Goal: Transaction & Acquisition: Purchase product/service

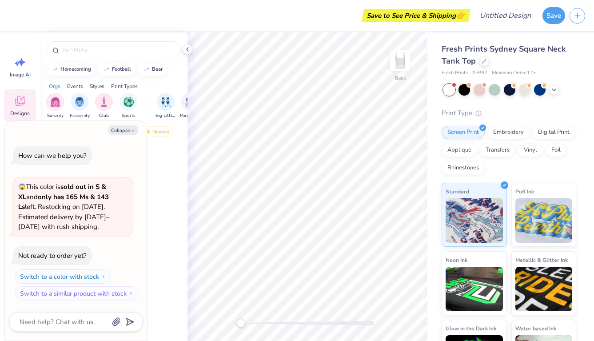
type textarea "x"
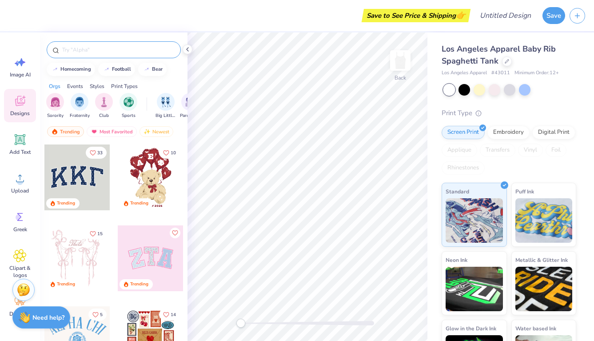
click at [86, 48] on input "text" at bounding box center [118, 49] width 114 height 9
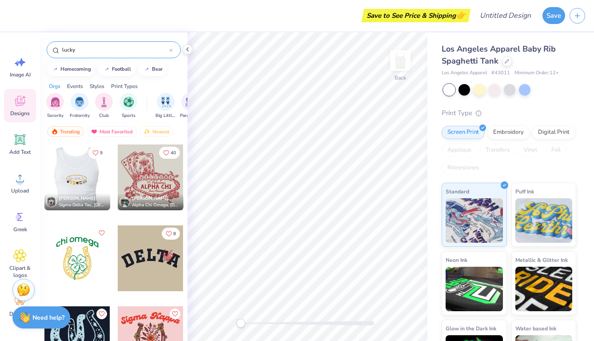
type input "lucky"
click at [76, 166] on div at bounding box center [77, 177] width 66 height 66
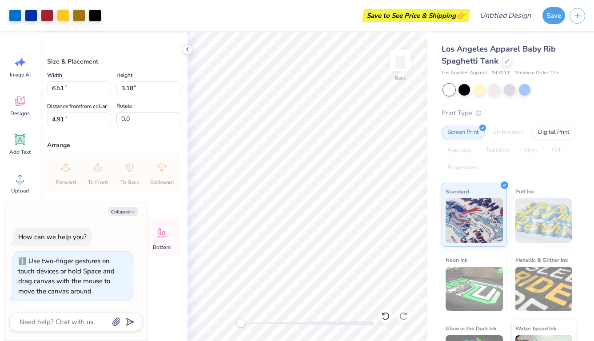
click at [240, 320] on div "Accessibility label" at bounding box center [240, 322] width 9 height 9
click at [24, 131] on div "Add Text" at bounding box center [20, 143] width 32 height 33
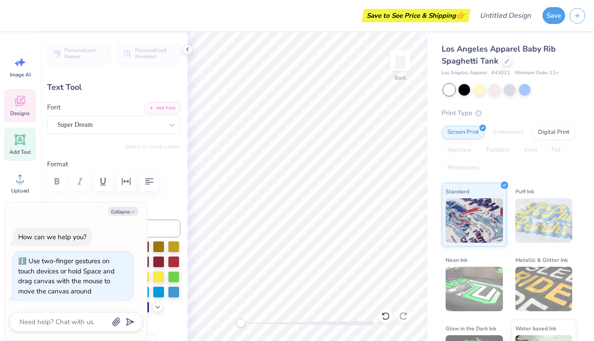
click at [25, 112] on span "Designs" at bounding box center [20, 113] width 20 height 7
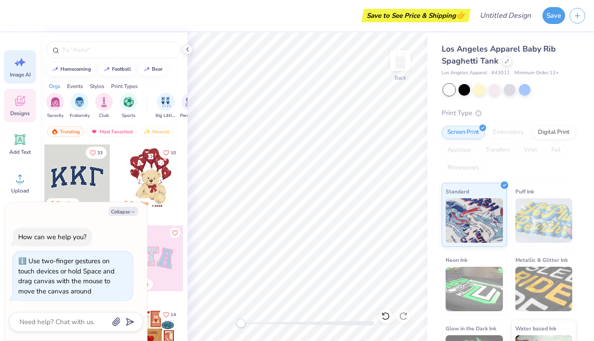
click at [22, 69] on div "Image AI" at bounding box center [20, 66] width 32 height 33
type textarea "x"
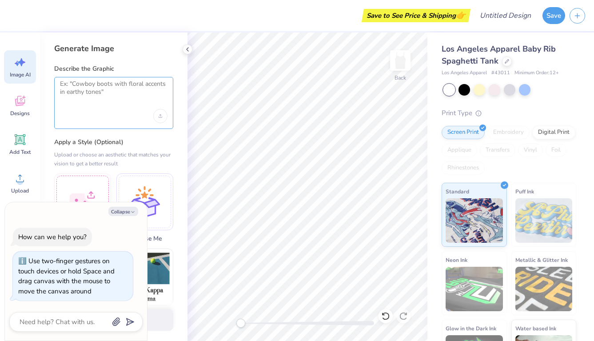
click at [99, 94] on textarea at bounding box center [113, 91] width 107 height 22
type textarea "Change the text to little lucky charm"
click at [159, 112] on div "Upload image" at bounding box center [160, 116] width 14 height 14
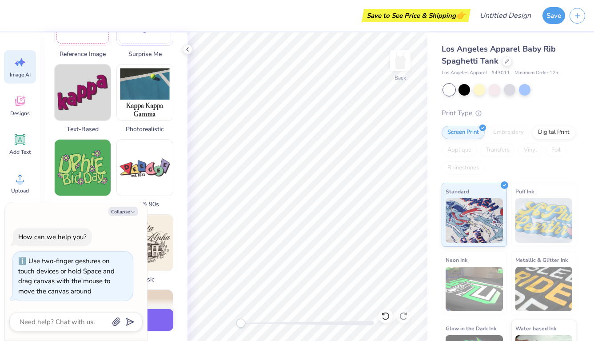
scroll to position [187, 0]
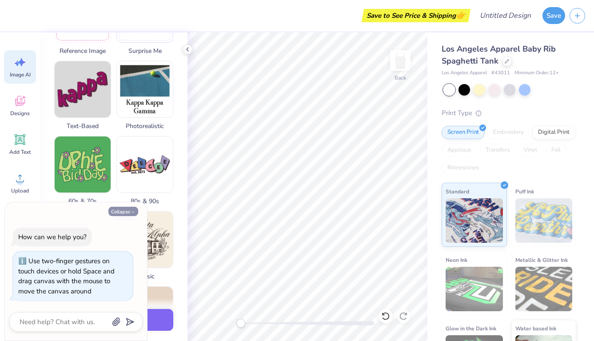
click at [121, 210] on button "Collapse" at bounding box center [123, 211] width 30 height 9
type textarea "x"
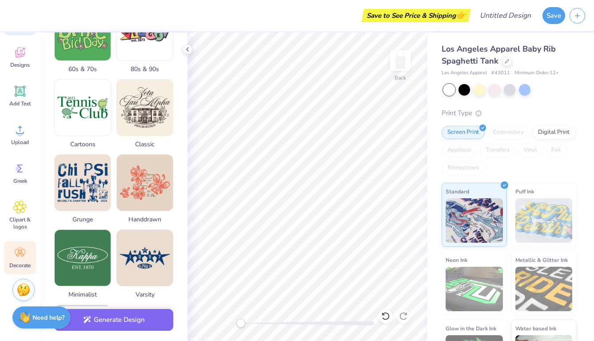
scroll to position [48, 0]
type textarea "XT"
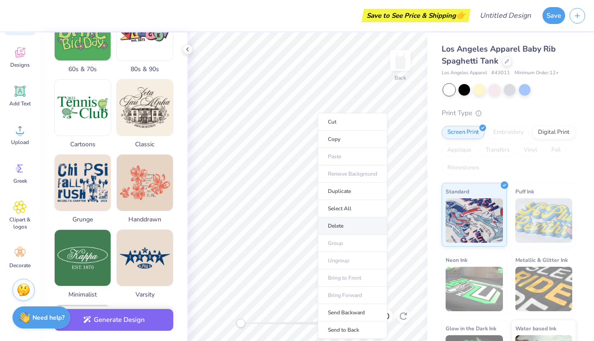
click at [330, 220] on li "Delete" at bounding box center [353, 225] width 70 height 17
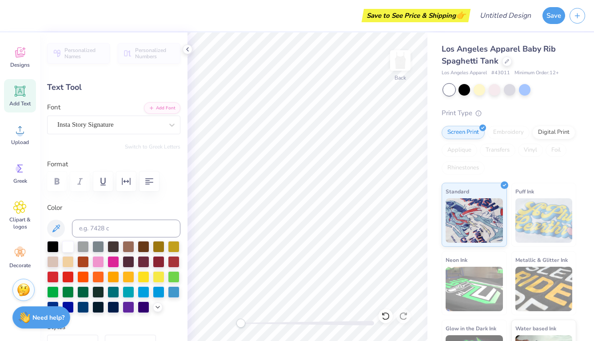
scroll to position [0, 0]
type textarea "S"
type textarea "Lucky Little Charm"
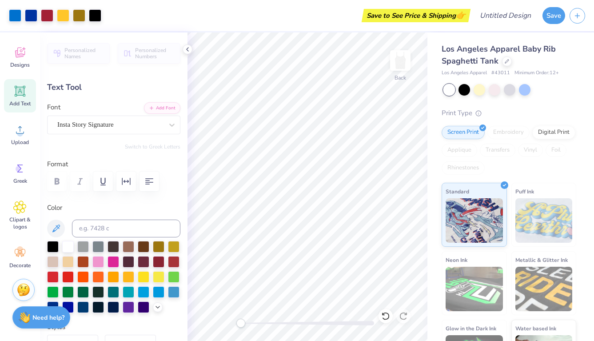
type input "6.46"
type input "0.98"
type input "2.05"
click at [239, 321] on div "Accessibility label" at bounding box center [240, 322] width 9 height 9
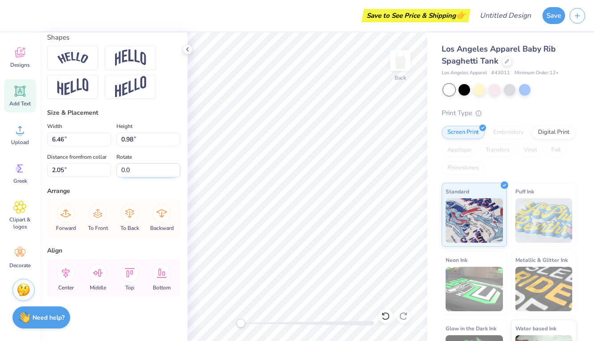
scroll to position [393, 0]
click at [107, 142] on input "6.45" at bounding box center [79, 139] width 64 height 14
click at [107, 142] on input "6.44" at bounding box center [79, 139] width 64 height 14
click at [107, 142] on input "6.43" at bounding box center [79, 139] width 64 height 14
click at [107, 142] on input "6.42" at bounding box center [79, 139] width 64 height 14
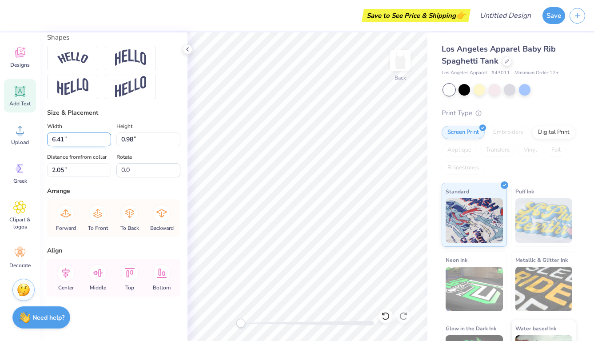
click at [107, 142] on input "6.41" at bounding box center [79, 139] width 64 height 14
click at [107, 142] on input "6.4" at bounding box center [79, 139] width 64 height 14
click at [107, 142] on input "6.39" at bounding box center [79, 139] width 64 height 14
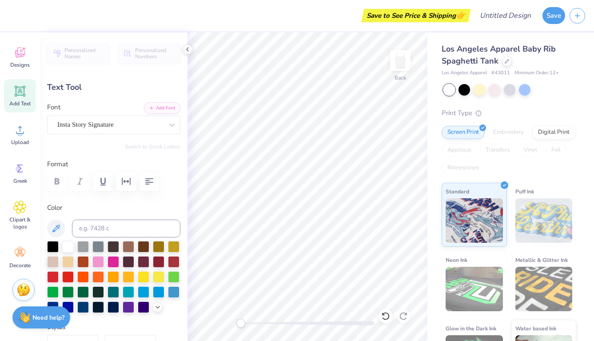
scroll to position [0, 0]
type input "7.08"
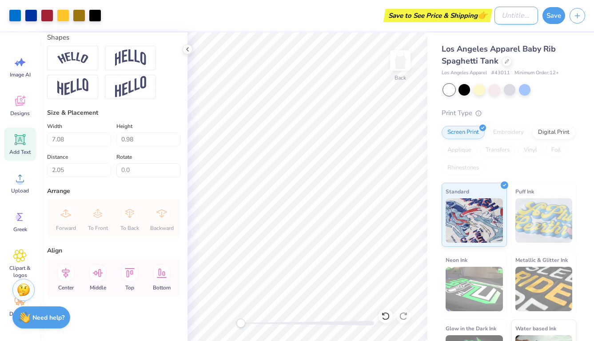
click at [511, 15] on input "Design Title" at bounding box center [516, 16] width 44 height 18
type input "big little"
click at [558, 16] on button "Save" at bounding box center [553, 14] width 23 height 17
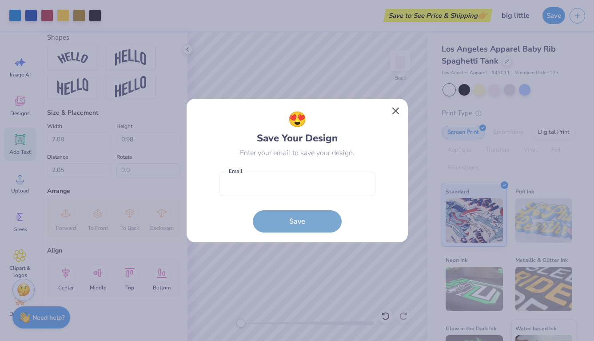
click at [396, 112] on button "Close" at bounding box center [395, 111] width 17 height 17
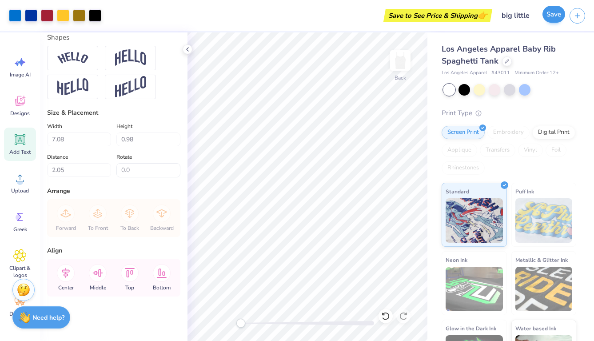
click at [557, 17] on button "Save" at bounding box center [553, 14] width 23 height 17
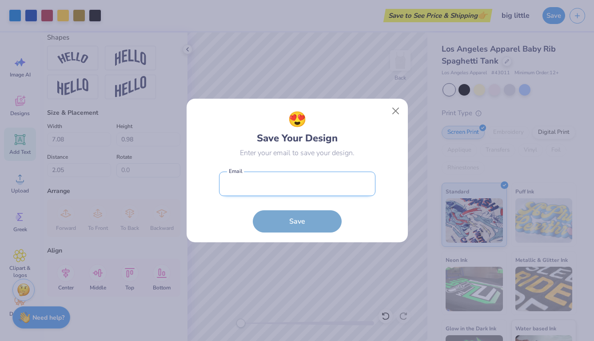
click at [274, 185] on input "email" at bounding box center [297, 183] width 156 height 24
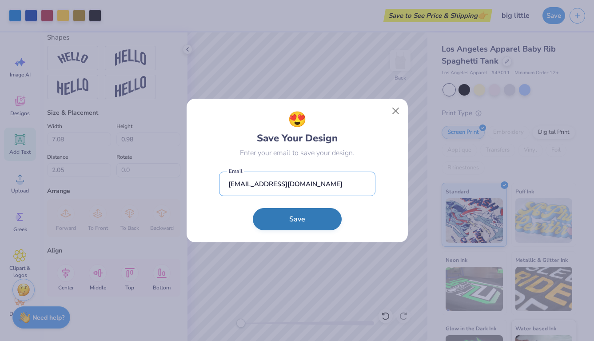
type input "rainbowsparkles328@gmail.com"
click at [263, 226] on button "Save" at bounding box center [297, 219] width 89 height 22
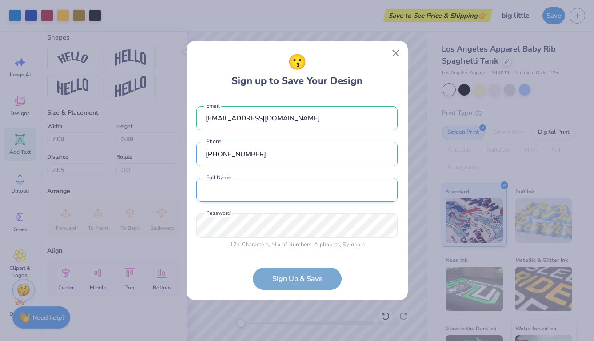
type input "(740) 972-5313"
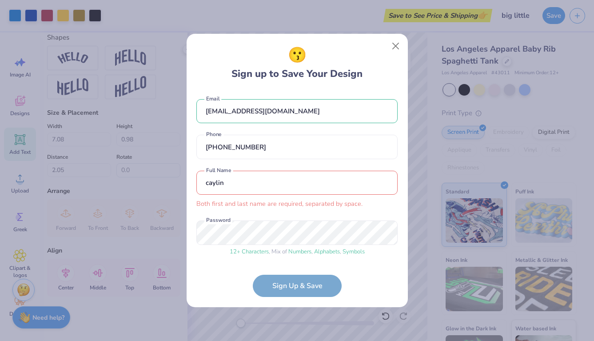
click at [287, 184] on input "caylin" at bounding box center [296, 183] width 201 height 24
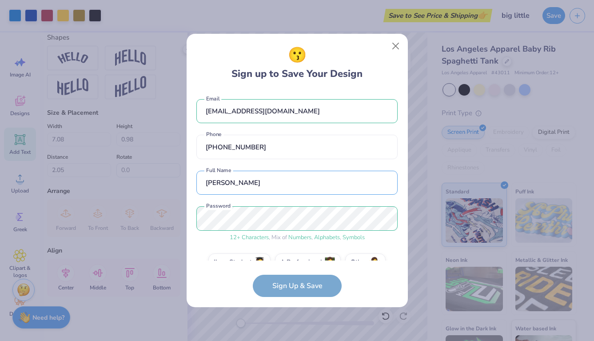
type input "caylin ellis"
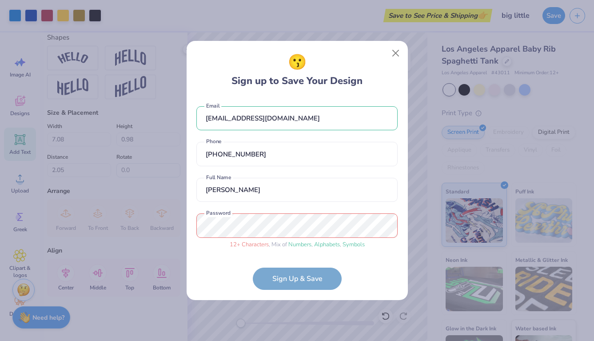
click at [302, 279] on form "rainbowsparkles328@gmail.com Email (740) 972-5313 Phone caylin ellis Full Name …" at bounding box center [296, 193] width 201 height 193
click at [149, 233] on div "😗 Sign up to Save Your Design rainbowsparkles328@gmail.com Email (740) 972-5313…" at bounding box center [297, 170] width 594 height 341
click at [152, 232] on div "😗 Sign up to Save Your Design rainbowsparkles328@gmail.com Email (740) 972-5313…" at bounding box center [297, 170] width 594 height 341
click at [175, 226] on div "😗 Sign up to Save Your Design rainbowsparkles328@gmail.com Email (740) 972-5313…" at bounding box center [297, 170] width 594 height 341
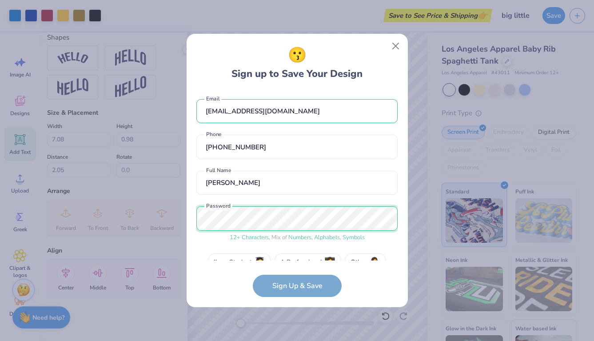
scroll to position [19, 0]
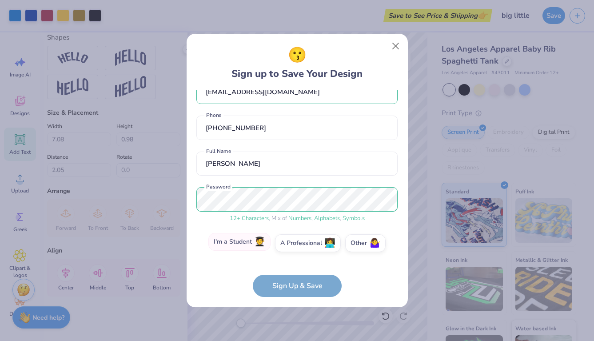
click at [231, 241] on label "I'm a Student 🧑‍🎓" at bounding box center [239, 242] width 62 height 18
click at [294, 262] on input "I'm a Student 🧑‍🎓" at bounding box center [297, 265] width 6 height 6
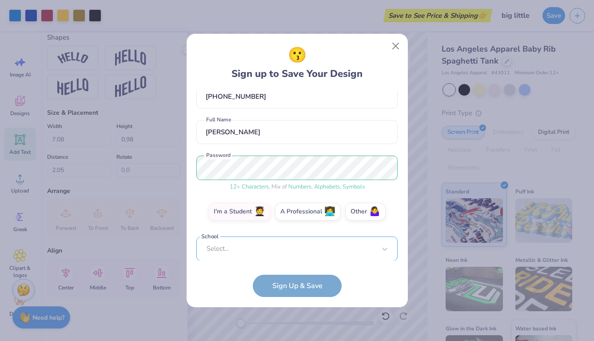
click at [336, 245] on div "Select..." at bounding box center [296, 248] width 201 height 24
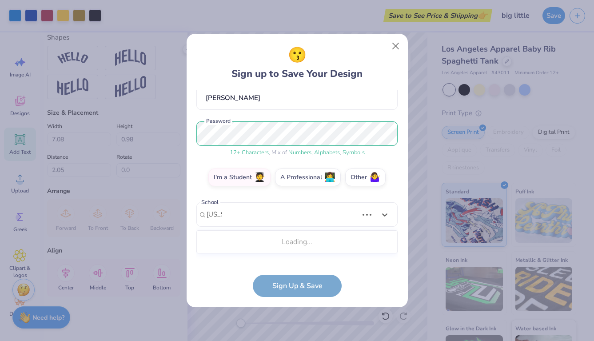
scroll to position [77, 0]
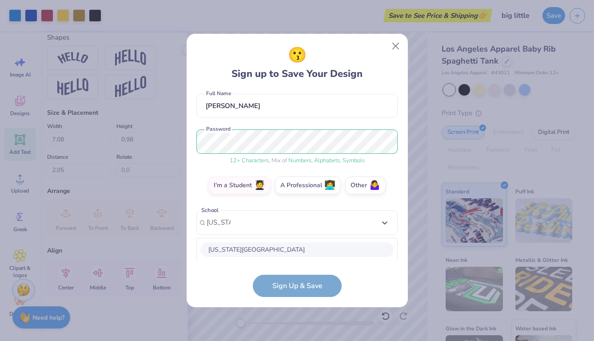
click at [263, 247] on div "Ohio University" at bounding box center [296, 249] width 193 height 15
type input "ohio uni"
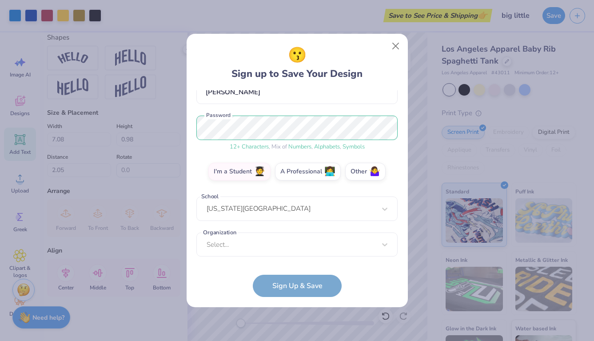
click at [273, 260] on div "rainbowsparkles328@gmail.com Email (740) 972-5313 Phone caylin ellis Full Name …" at bounding box center [296, 175] width 201 height 171
click at [269, 245] on div "Select..." at bounding box center [296, 244] width 201 height 24
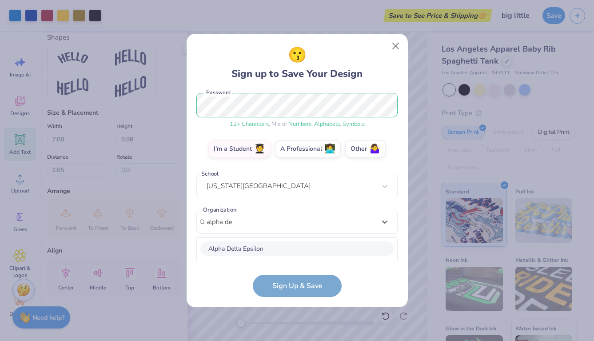
scroll to position [224, 0]
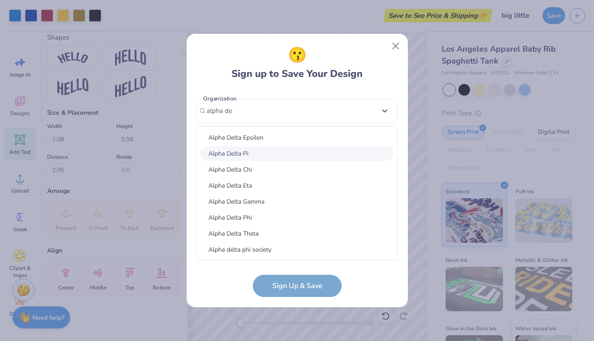
click at [256, 151] on div "Alpha Delta Pi" at bounding box center [296, 153] width 193 height 15
type input "alpha de"
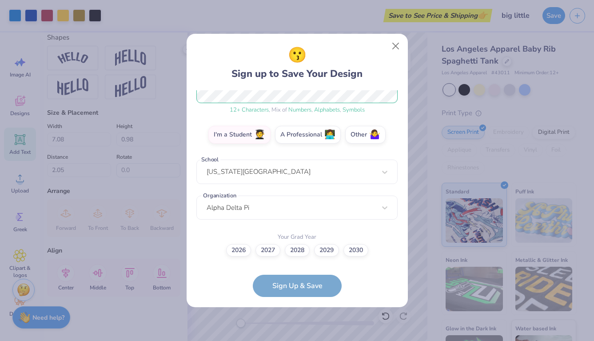
scroll to position [127, 0]
click at [304, 248] on label "2028" at bounding box center [297, 249] width 25 height 12
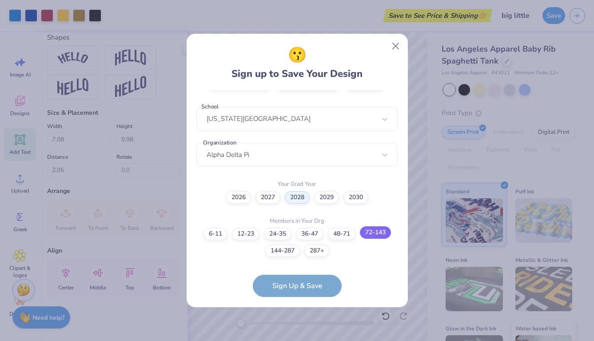
click at [370, 235] on label "72-143" at bounding box center [375, 232] width 31 height 12
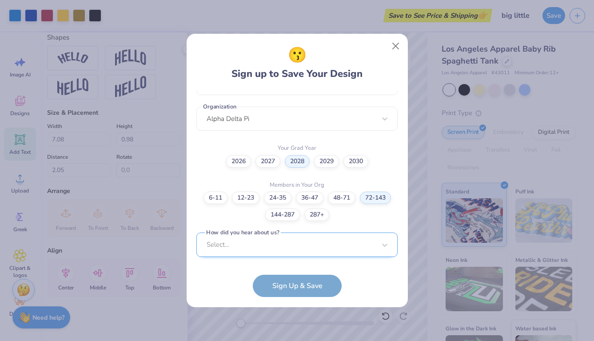
click at [318, 242] on div "Select..." at bounding box center [296, 244] width 201 height 24
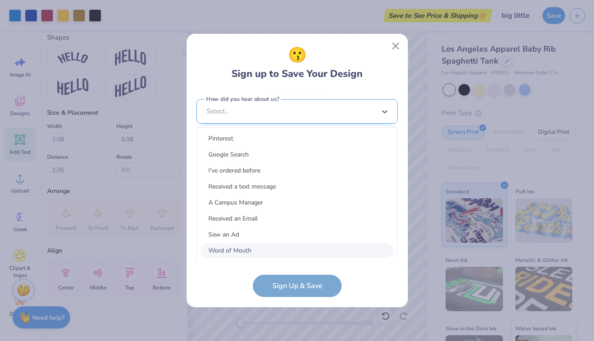
scroll to position [350, 0]
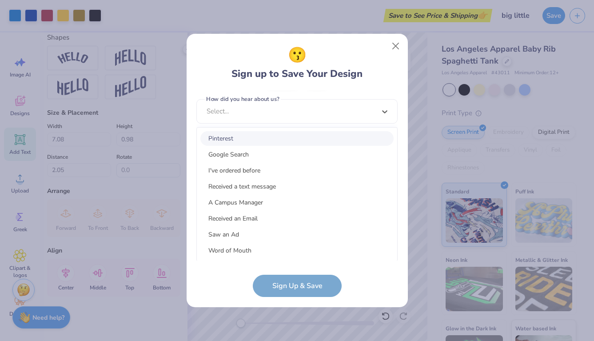
click at [282, 139] on div "Pinterest" at bounding box center [296, 138] width 193 height 15
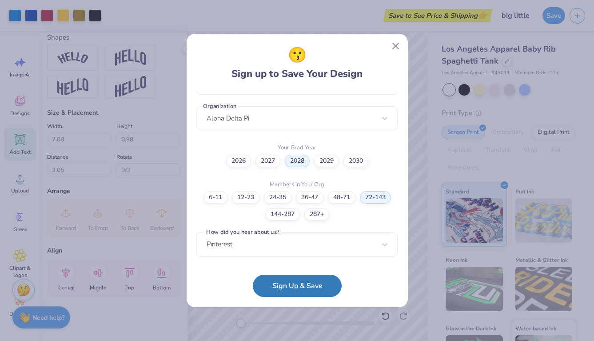
scroll to position [216, 0]
click at [290, 288] on button "Sign Up & Save" at bounding box center [297, 283] width 89 height 22
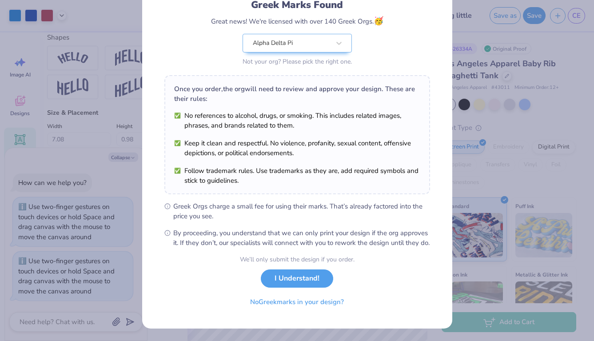
scroll to position [75, 0]
click at [283, 277] on button "I Understand!" at bounding box center [297, 276] width 72 height 18
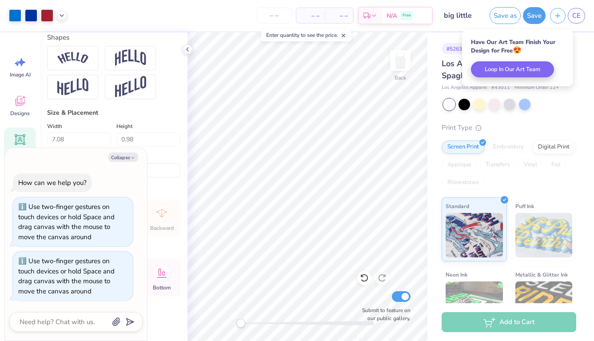
scroll to position [0, 0]
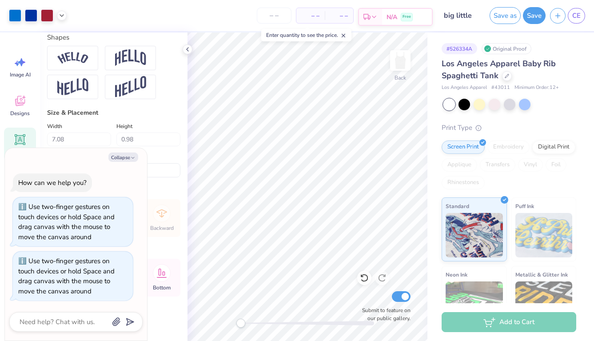
click at [384, 15] on div "N/A Free" at bounding box center [407, 17] width 50 height 16
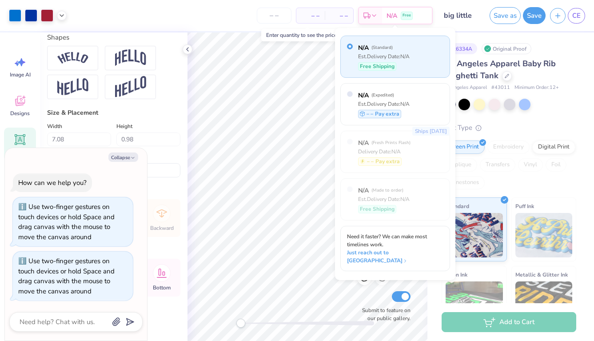
click at [379, 60] on div "N/A ( Standard ) Est. Delivery Date: N/A Free Shipping" at bounding box center [384, 56] width 52 height 29
type textarea "x"
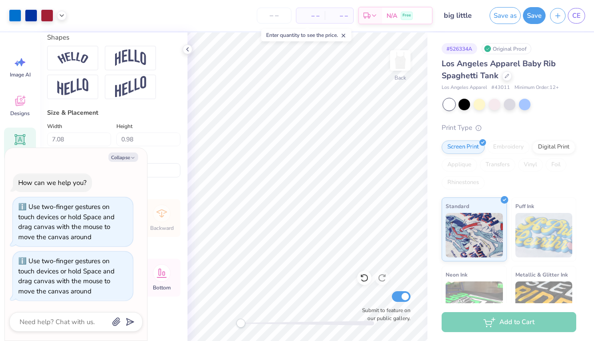
click at [343, 9] on div "– – Total" at bounding box center [339, 15] width 28 height 15
click at [276, 12] on input "number" at bounding box center [274, 16] width 35 height 16
type input "2"
type textarea "x"
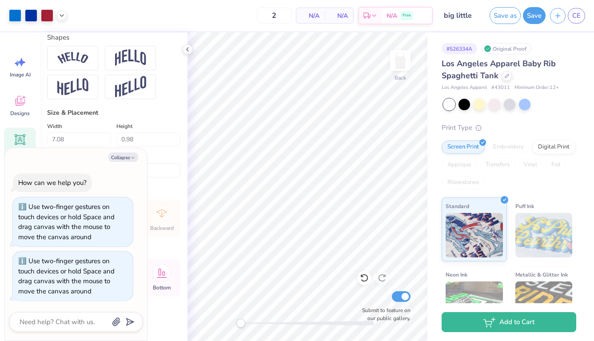
type input "12"
click at [316, 16] on span "N/A" at bounding box center [311, 15] width 18 height 9
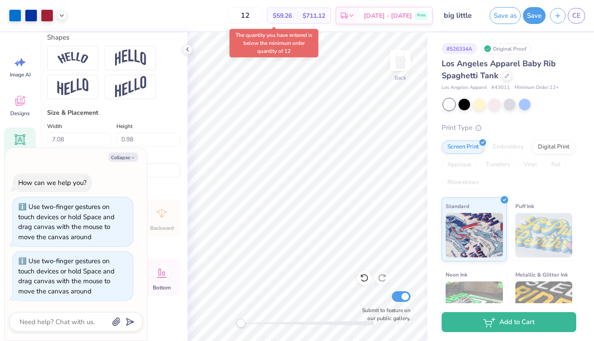
type textarea "x"
